Goal: Information Seeking & Learning: Learn about a topic

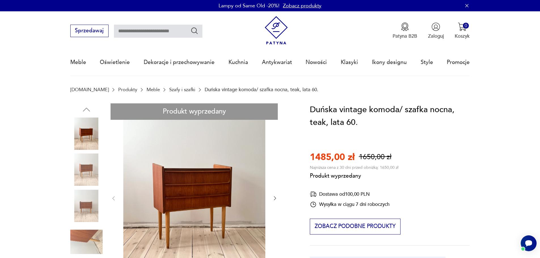
click at [172, 91] on link "Szafy i szafki" at bounding box center [182, 89] width 26 height 5
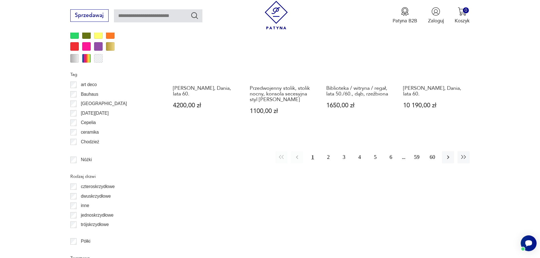
scroll to position [698, 0]
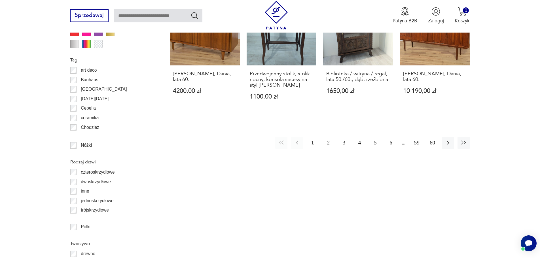
click at [330, 143] on button "2" at bounding box center [328, 143] width 12 height 12
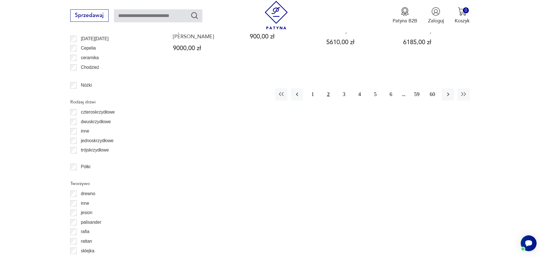
scroll to position [759, 0]
click at [343, 88] on button "3" at bounding box center [344, 94] width 12 height 12
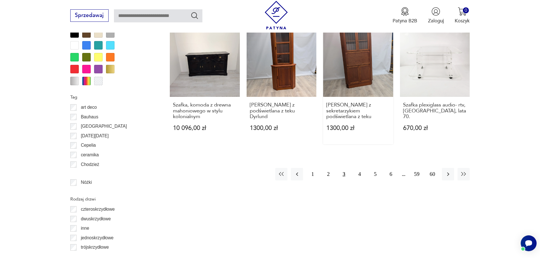
scroll to position [702, 0]
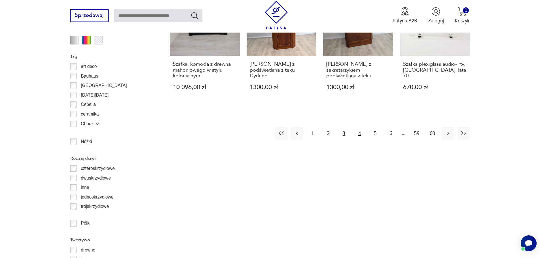
click at [357, 136] on button "4" at bounding box center [359, 133] width 12 height 12
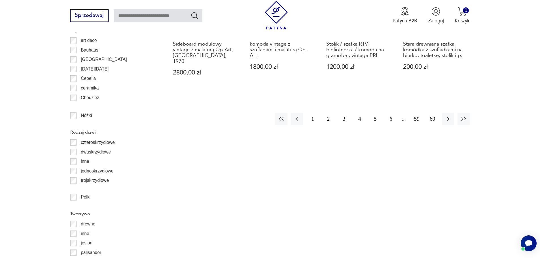
scroll to position [730, 0]
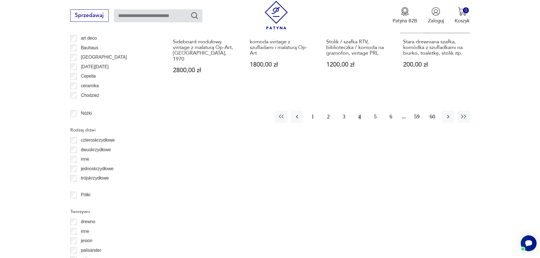
click at [355, 111] on button "4" at bounding box center [359, 117] width 12 height 12
click at [376, 111] on button "5" at bounding box center [375, 117] width 12 height 12
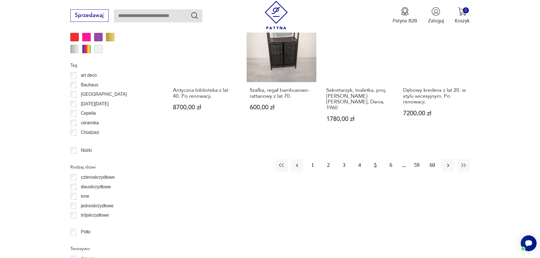
scroll to position [702, 0]
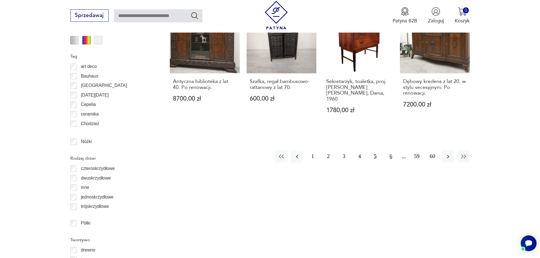
click at [389, 150] on button "6" at bounding box center [390, 156] width 12 height 12
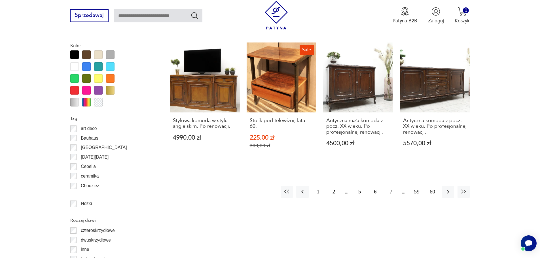
scroll to position [645, 0]
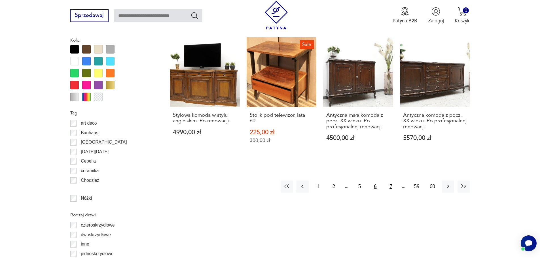
click at [391, 185] on button "7" at bounding box center [390, 186] width 12 height 12
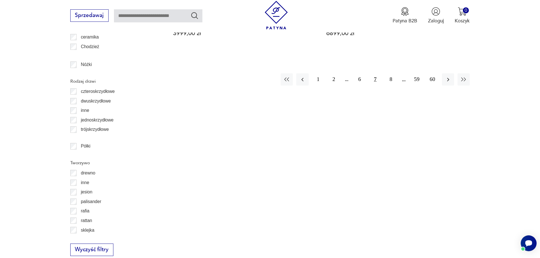
scroll to position [787, 0]
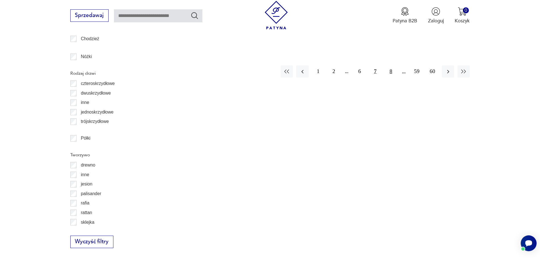
click at [388, 65] on button "8" at bounding box center [390, 71] width 12 height 12
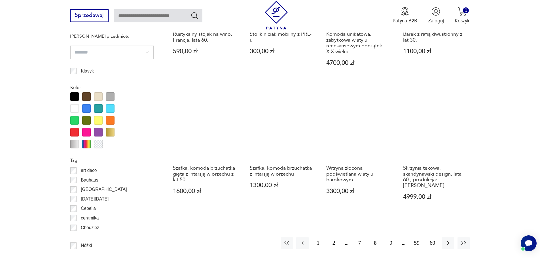
scroll to position [617, 0]
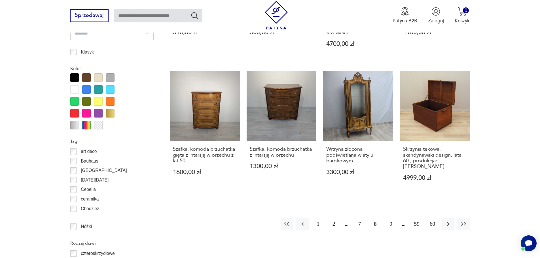
click at [395, 218] on button "9" at bounding box center [390, 224] width 12 height 12
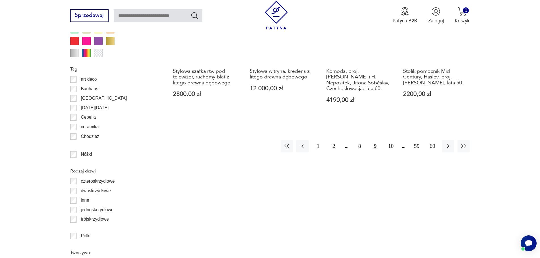
scroll to position [702, 0]
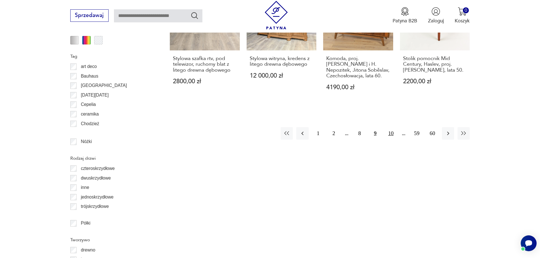
click at [389, 133] on button "10" at bounding box center [390, 133] width 12 height 12
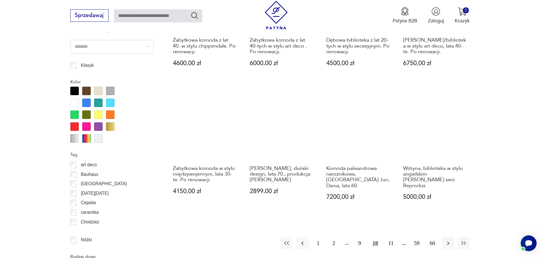
scroll to position [674, 0]
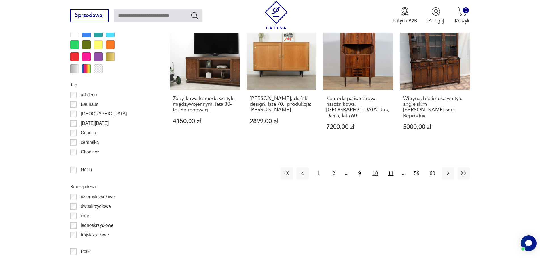
click at [388, 167] on button "11" at bounding box center [390, 173] width 12 height 12
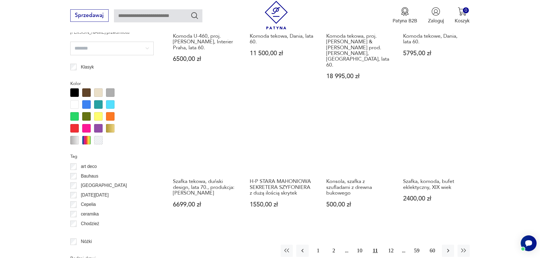
scroll to position [617, 0]
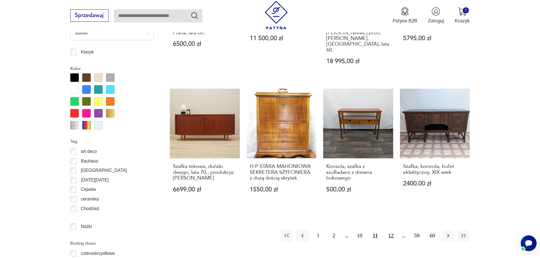
click at [394, 230] on button "12" at bounding box center [390, 236] width 12 height 12
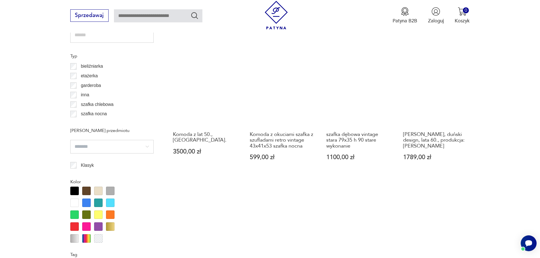
scroll to position [645, 0]
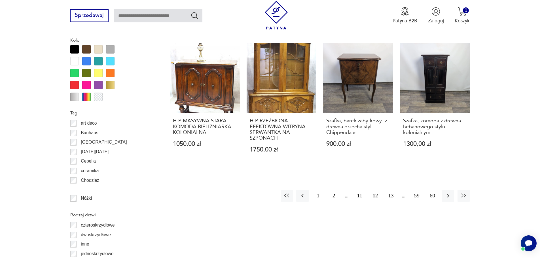
click at [389, 191] on button "13" at bounding box center [390, 196] width 12 height 12
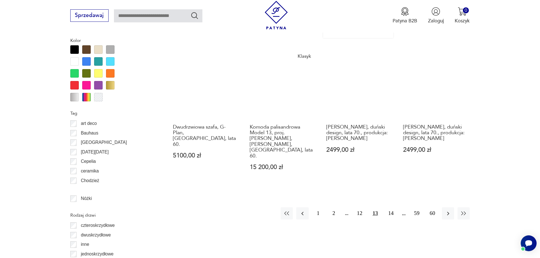
scroll to position [645, 0]
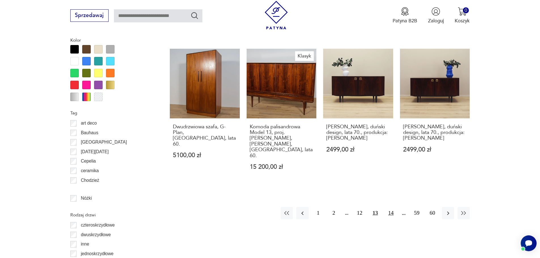
click at [390, 207] on button "14" at bounding box center [390, 213] width 12 height 12
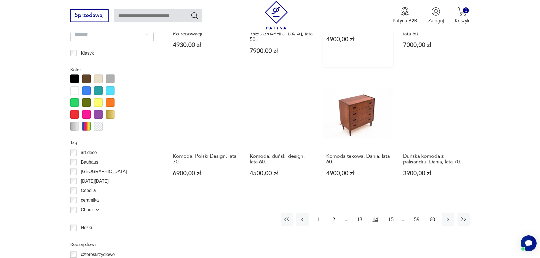
scroll to position [617, 0]
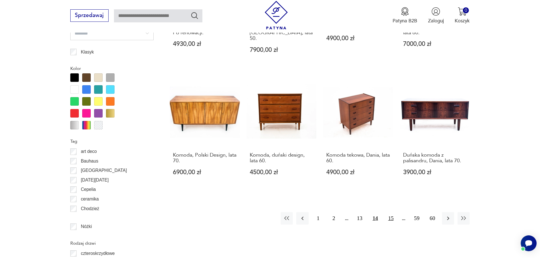
click at [392, 212] on button "15" at bounding box center [390, 218] width 12 height 12
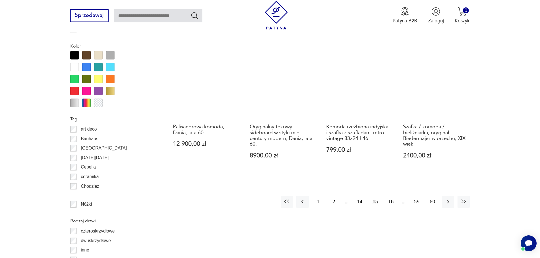
scroll to position [645, 0]
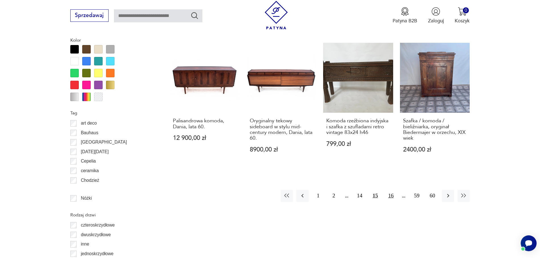
click at [393, 190] on button "16" at bounding box center [390, 196] width 12 height 12
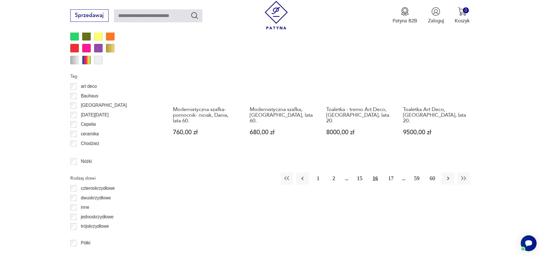
scroll to position [702, 0]
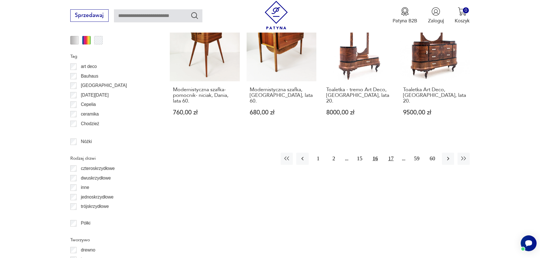
click at [390, 153] on button "17" at bounding box center [390, 159] width 12 height 12
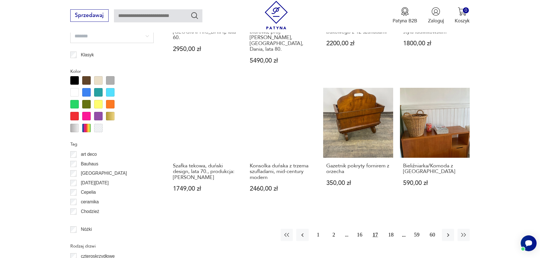
scroll to position [617, 0]
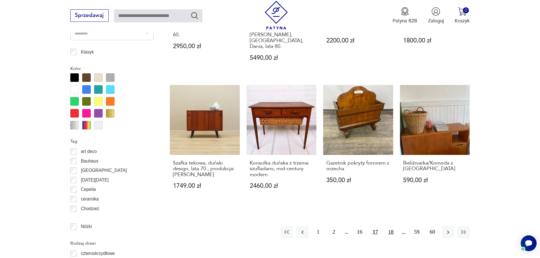
click at [390, 229] on button "18" at bounding box center [390, 232] width 12 height 12
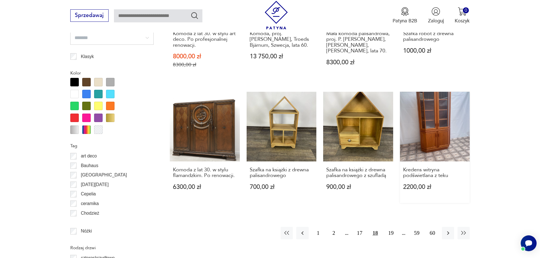
scroll to position [617, 0]
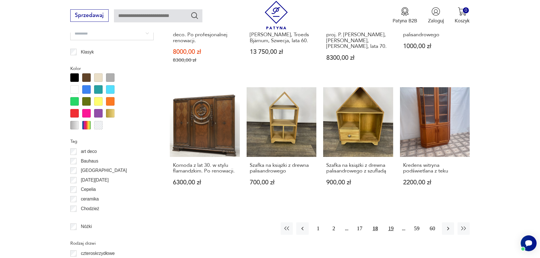
click at [388, 230] on button "19" at bounding box center [390, 228] width 12 height 12
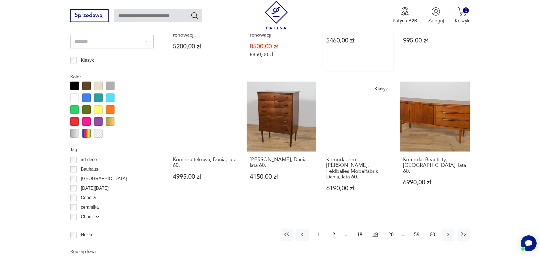
scroll to position [674, 0]
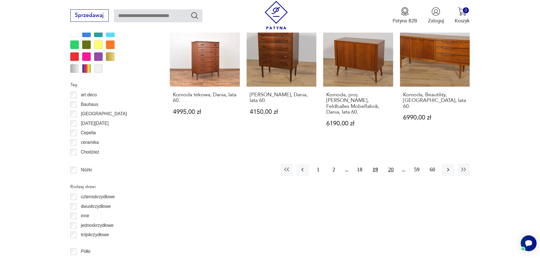
click at [392, 164] on button "20" at bounding box center [390, 170] width 12 height 12
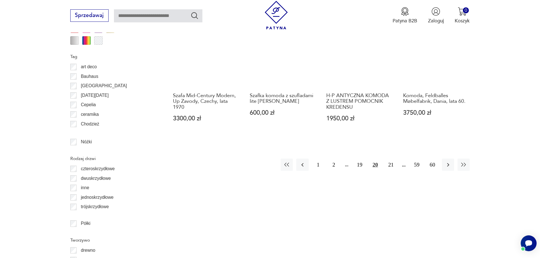
scroll to position [702, 0]
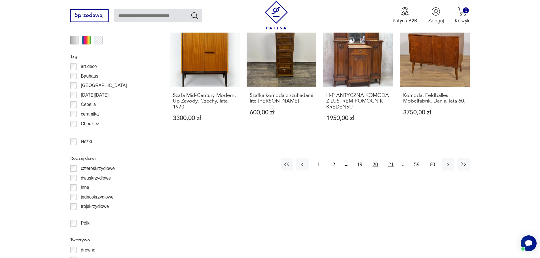
click at [390, 158] on button "21" at bounding box center [390, 164] width 12 height 12
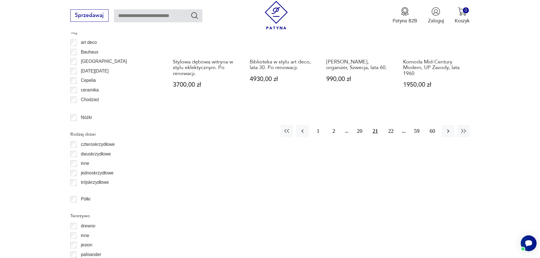
scroll to position [730, 0]
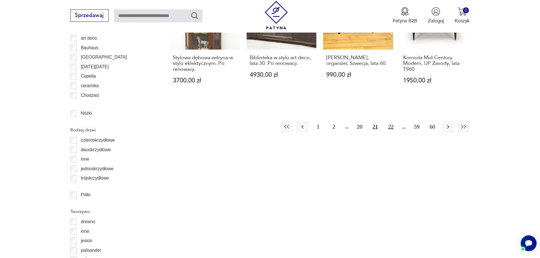
click at [390, 121] on button "22" at bounding box center [390, 127] width 12 height 12
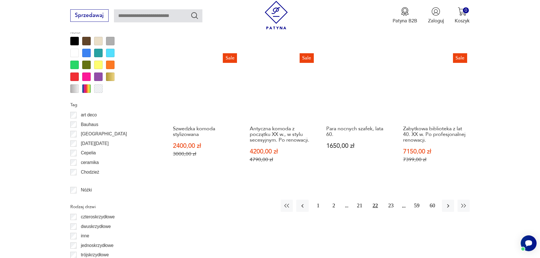
scroll to position [674, 0]
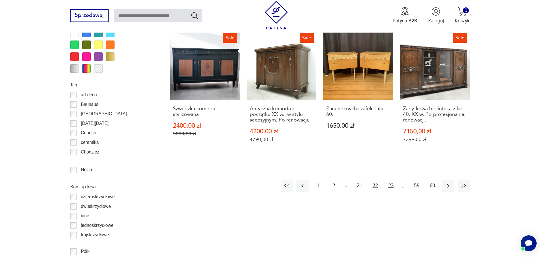
click at [390, 182] on button "23" at bounding box center [390, 186] width 12 height 12
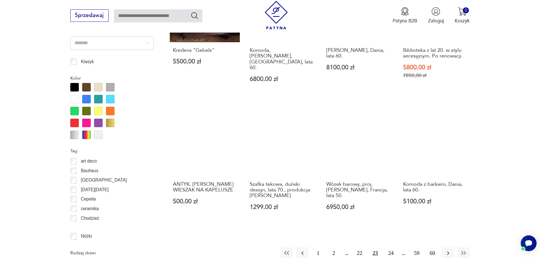
scroll to position [617, 0]
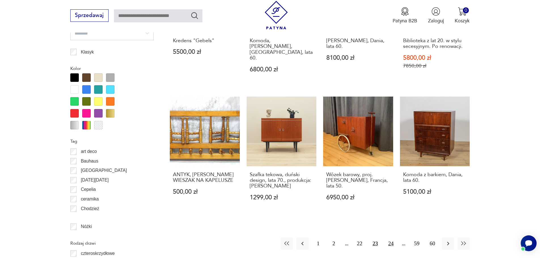
click at [391, 238] on button "24" at bounding box center [390, 244] width 12 height 12
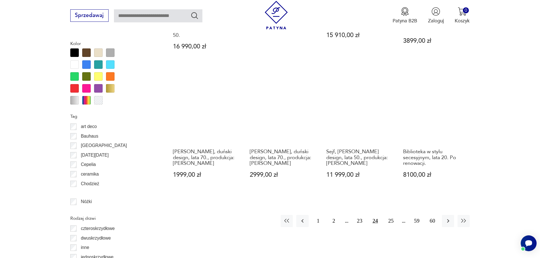
scroll to position [645, 0]
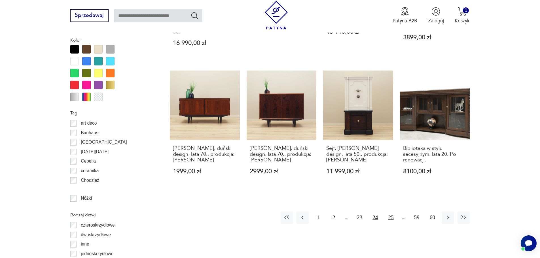
click at [388, 212] on button "25" at bounding box center [390, 218] width 12 height 12
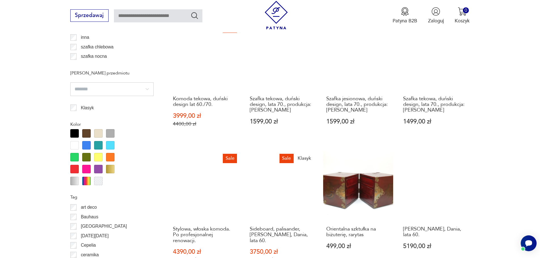
scroll to position [589, 0]
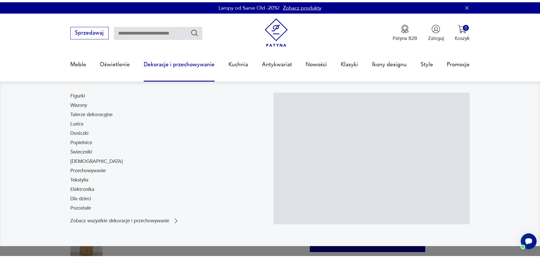
scroll to position [57, 0]
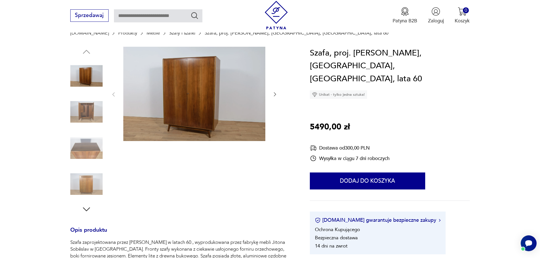
click at [88, 162] on img at bounding box center [86, 148] width 32 height 32
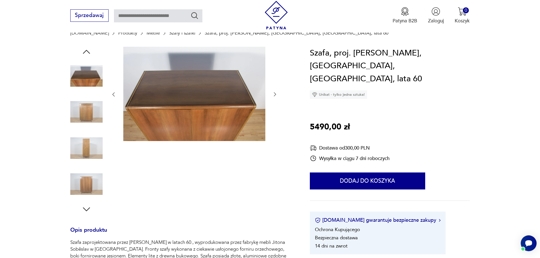
click at [88, 179] on img at bounding box center [86, 184] width 32 height 32
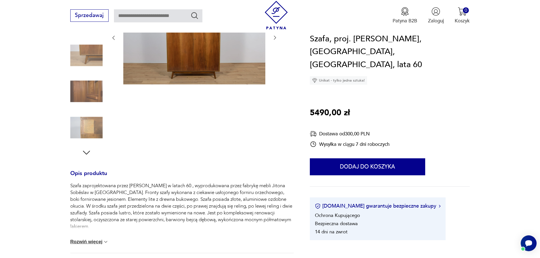
click at [84, 152] on icon "button" at bounding box center [86, 153] width 7 height 4
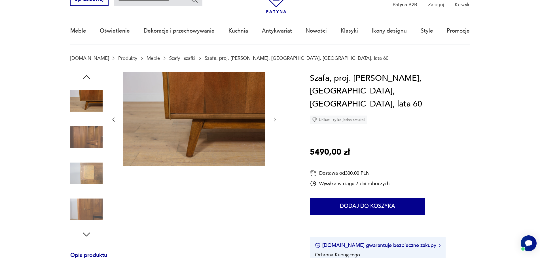
scroll to position [28, 0]
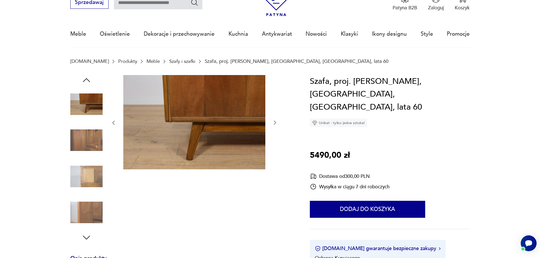
click at [84, 156] on img at bounding box center [86, 140] width 32 height 32
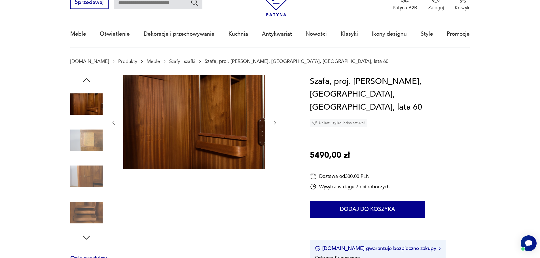
click at [87, 135] on img at bounding box center [86, 140] width 32 height 32
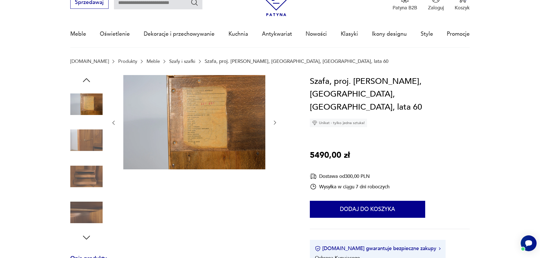
click at [94, 168] on img at bounding box center [86, 176] width 32 height 32
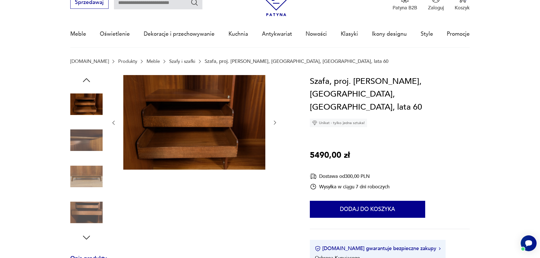
click at [94, 168] on img at bounding box center [86, 176] width 32 height 32
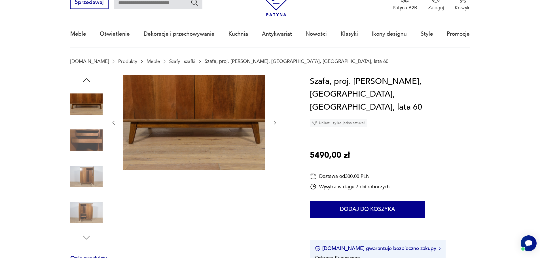
click at [93, 181] on img at bounding box center [86, 176] width 32 height 32
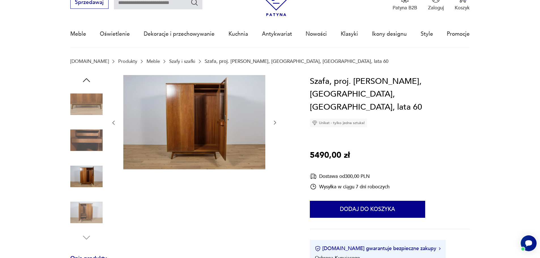
click at [98, 202] on img at bounding box center [86, 212] width 32 height 32
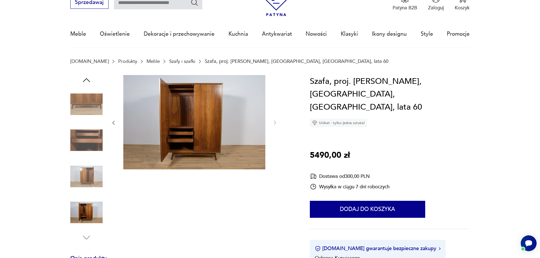
click at [90, 141] on img at bounding box center [86, 140] width 32 height 32
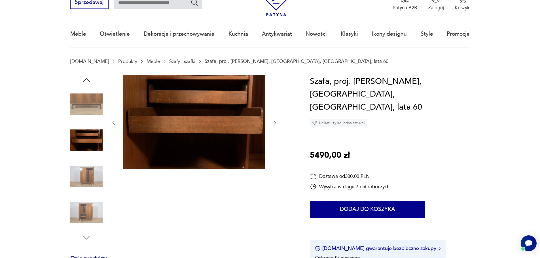
click at [86, 114] on img at bounding box center [86, 104] width 32 height 32
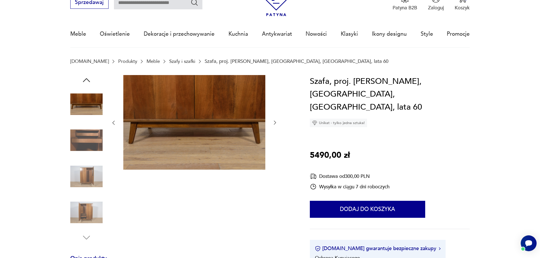
click at [87, 86] on div at bounding box center [86, 159] width 32 height 168
click at [92, 82] on div at bounding box center [86, 159] width 32 height 168
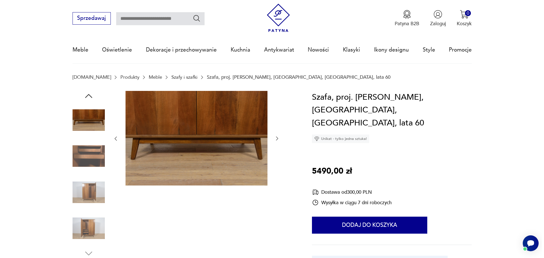
scroll to position [0, 0]
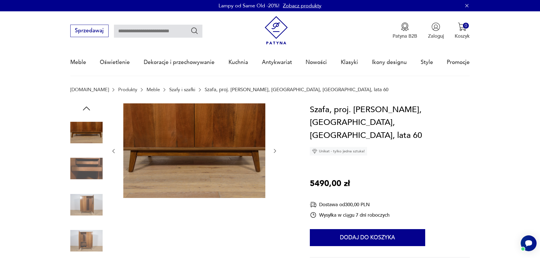
click at [88, 163] on img at bounding box center [86, 168] width 32 height 32
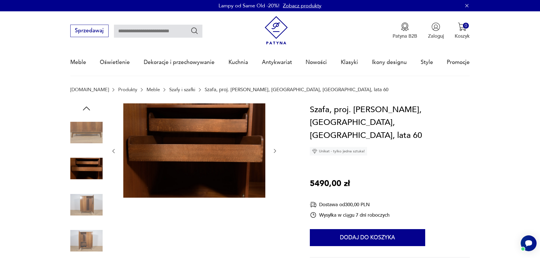
click at [95, 199] on img at bounding box center [86, 205] width 32 height 32
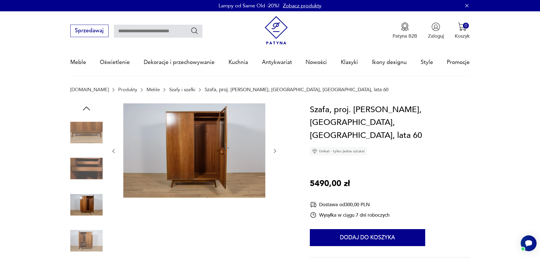
click at [90, 107] on icon "button" at bounding box center [86, 108] width 10 height 10
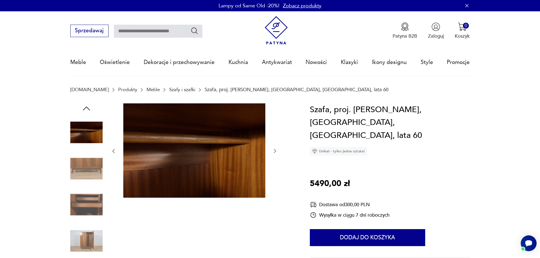
click at [90, 107] on icon "button" at bounding box center [86, 108] width 10 height 10
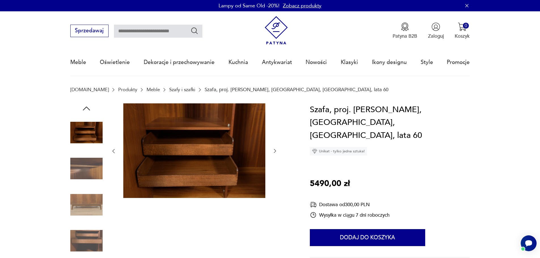
click at [90, 107] on icon "button" at bounding box center [86, 108] width 10 height 10
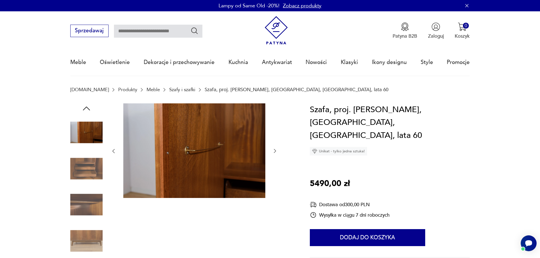
click at [90, 107] on icon "button" at bounding box center [86, 108] width 10 height 10
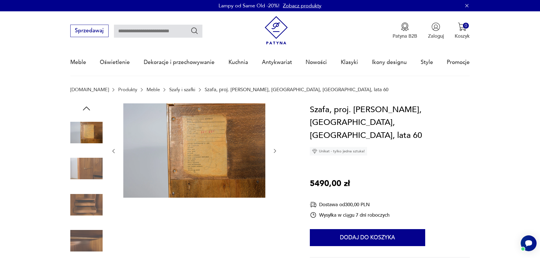
click at [90, 107] on icon "button" at bounding box center [86, 108] width 10 height 10
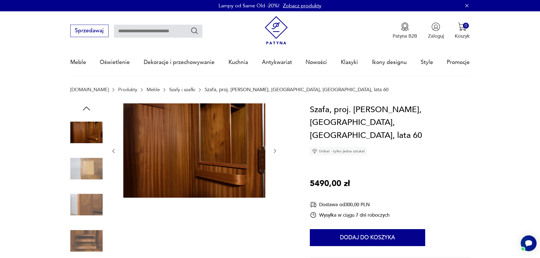
click at [90, 107] on icon "button" at bounding box center [86, 108] width 10 height 10
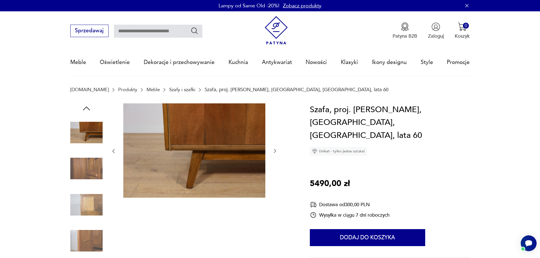
click at [90, 107] on icon "button" at bounding box center [86, 108] width 10 height 10
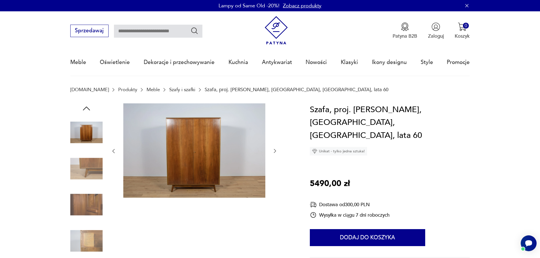
click at [90, 107] on icon "button" at bounding box center [86, 108] width 10 height 10
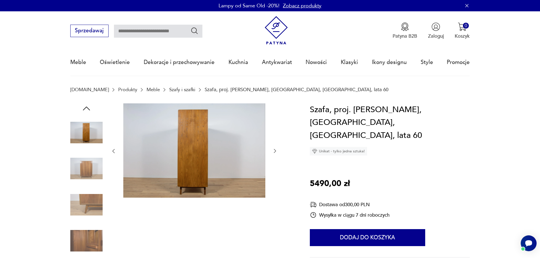
click at [82, 167] on img at bounding box center [86, 168] width 32 height 32
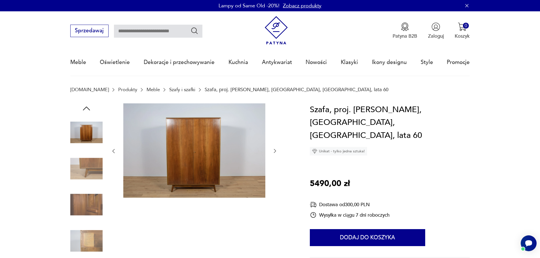
click at [180, 175] on img at bounding box center [194, 150] width 142 height 95
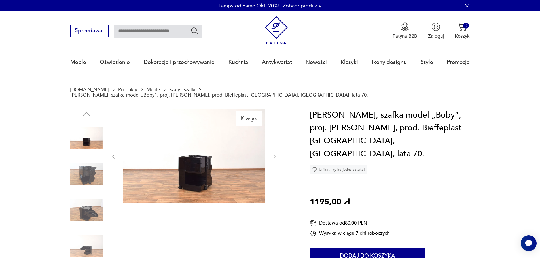
click at [272, 154] on icon "button" at bounding box center [275, 157] width 6 height 6
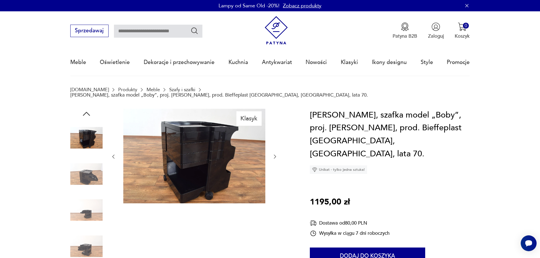
click at [272, 154] on icon "button" at bounding box center [275, 157] width 6 height 6
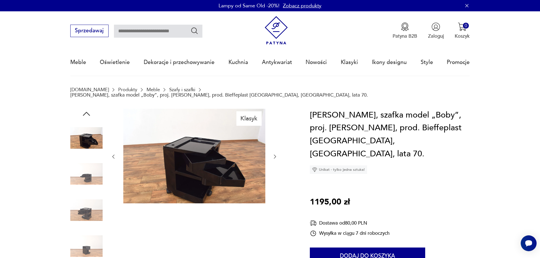
click at [272, 154] on icon "button" at bounding box center [275, 157] width 6 height 6
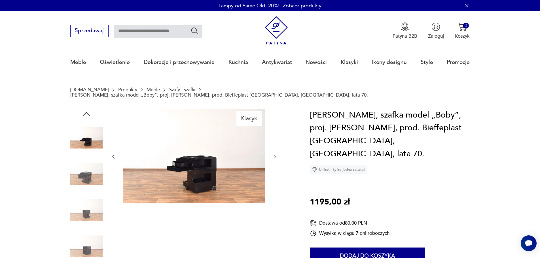
click at [272, 154] on icon "button" at bounding box center [275, 157] width 6 height 6
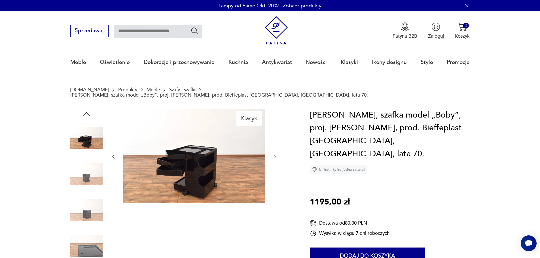
click at [272, 154] on icon "button" at bounding box center [275, 157] width 6 height 6
